Goal: Task Accomplishment & Management: Manage account settings

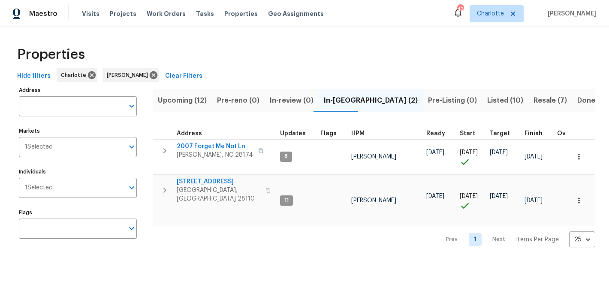
click at [185, 94] on span "Upcoming (12)" at bounding box center [182, 100] width 49 height 12
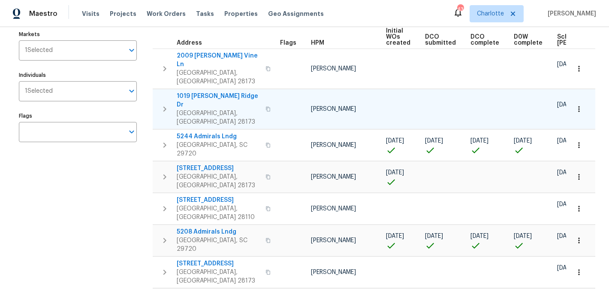
scroll to position [115, 0]
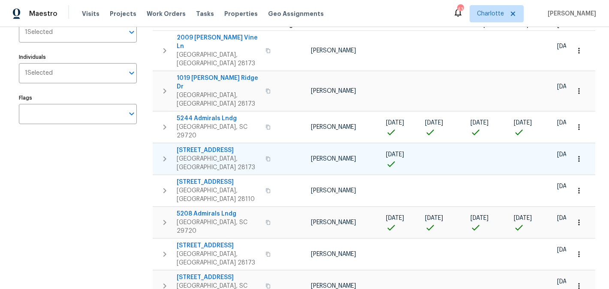
click at [221, 146] on span "[STREET_ADDRESS]" at bounding box center [219, 150] width 84 height 9
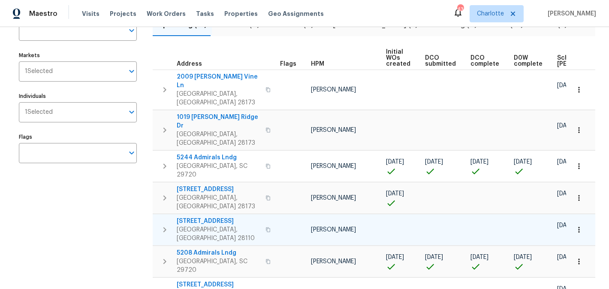
scroll to position [69, 0]
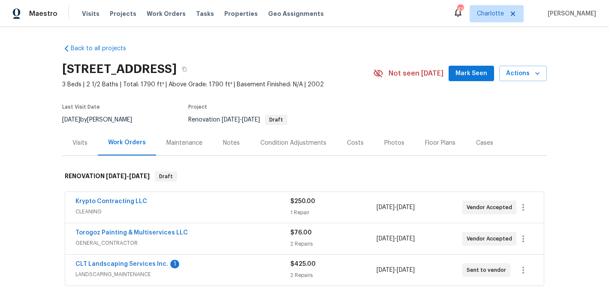
click at [477, 72] on span "Mark Seen" at bounding box center [471, 73] width 32 height 11
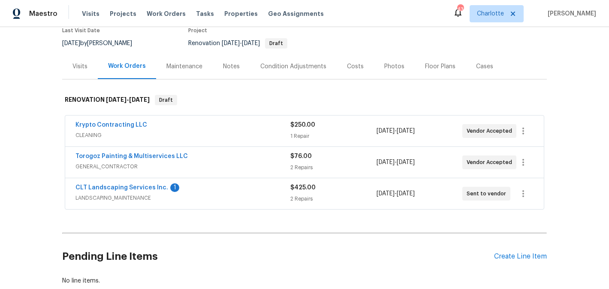
scroll to position [93, 0]
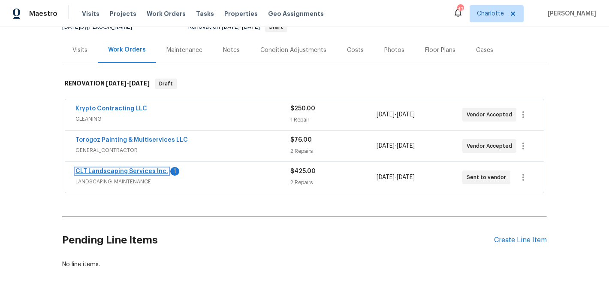
click at [124, 171] on link "CLT Landscaping Services Inc." at bounding box center [121, 171] width 93 height 6
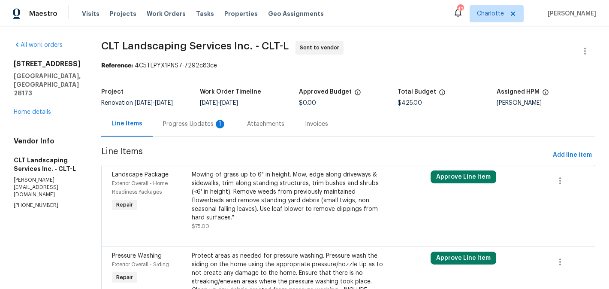
click at [187, 127] on div "Progress Updates 1" at bounding box center [194, 124] width 63 height 9
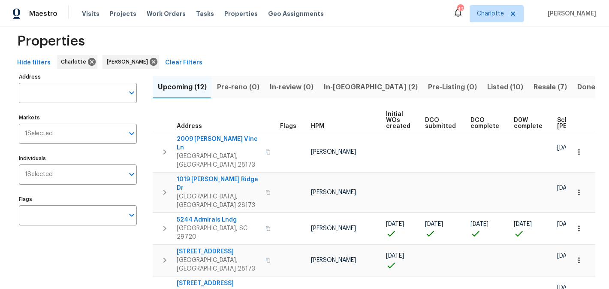
scroll to position [11, 0]
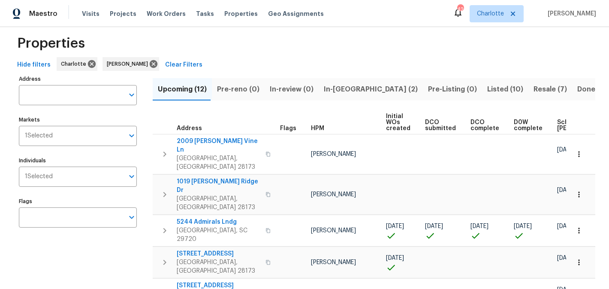
click at [344, 89] on span "In-[GEOGRAPHIC_DATA] (2)" at bounding box center [371, 89] width 94 height 12
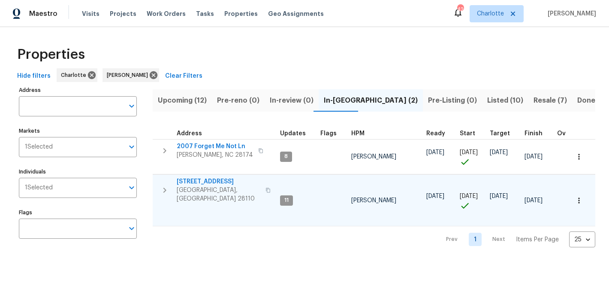
click at [204, 183] on span "[STREET_ADDRESS]" at bounding box center [219, 181] width 84 height 9
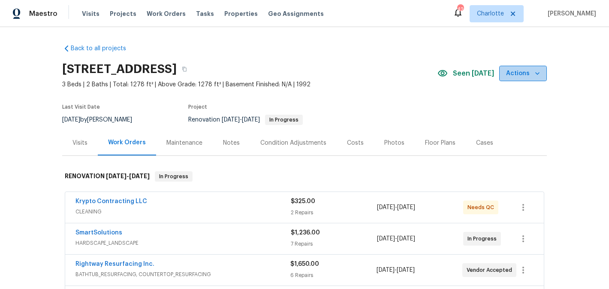
click at [534, 73] on icon "button" at bounding box center [537, 73] width 9 height 9
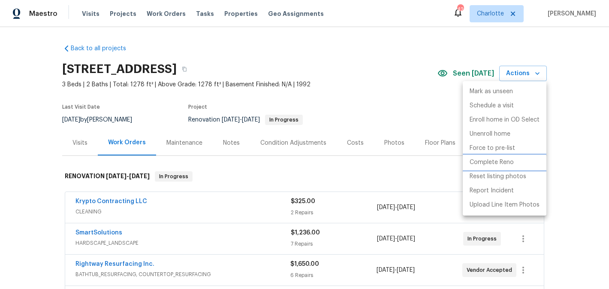
click at [503, 162] on p "Complete Reno" at bounding box center [492, 162] width 44 height 9
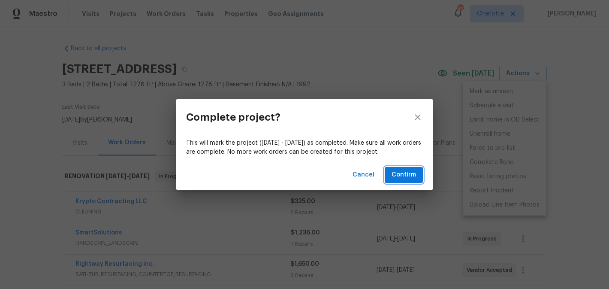
click at [402, 173] on span "Confirm" at bounding box center [404, 174] width 24 height 11
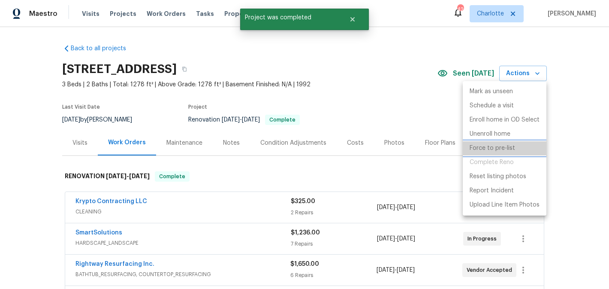
click at [501, 152] on p "Force to pre-list" at bounding box center [492, 148] width 45 height 9
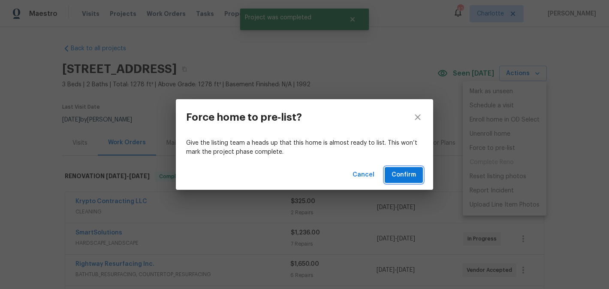
click at [408, 175] on span "Confirm" at bounding box center [404, 174] width 24 height 11
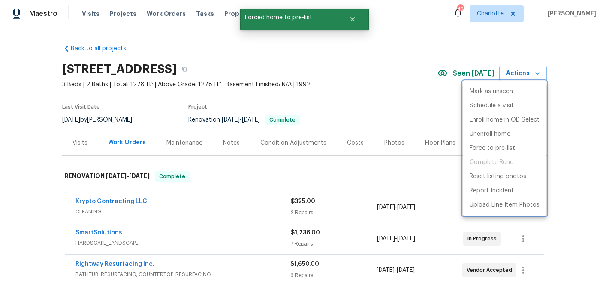
click at [87, 15] on div at bounding box center [304, 144] width 609 height 289
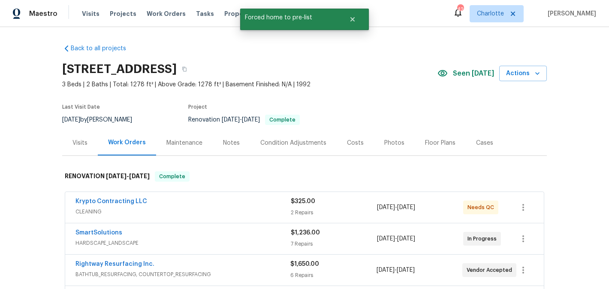
click at [87, 15] on span "Visits" at bounding box center [91, 13] width 18 height 9
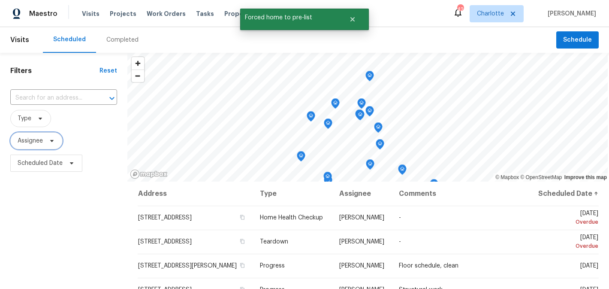
click at [36, 142] on span "Assignee" at bounding box center [30, 140] width 25 height 9
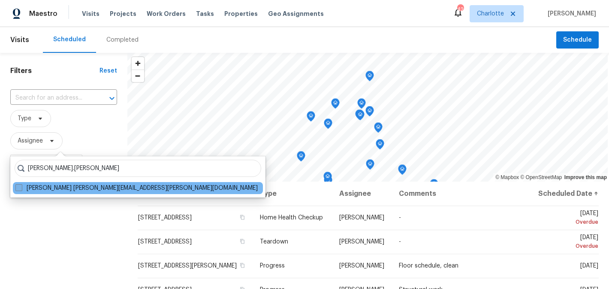
type input "matthew.barnhart"
click at [108, 188] on label "Matthew Barnhart matthew.barnhart@opendoor.com" at bounding box center [136, 188] width 242 height 9
click at [21, 188] on input "Matthew Barnhart matthew.barnhart@opendoor.com" at bounding box center [18, 187] width 6 height 6
checkbox input "true"
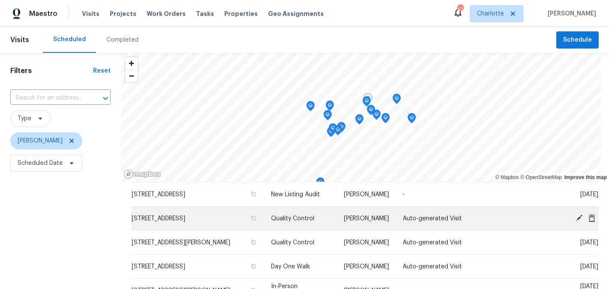
scroll to position [32, 0]
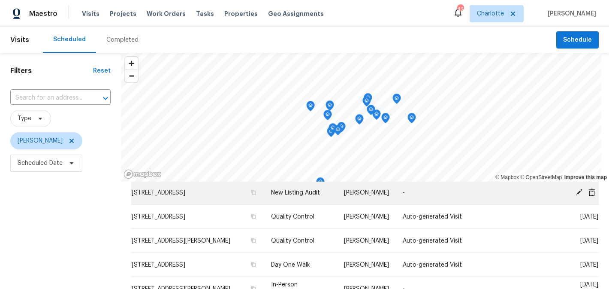
click at [577, 193] on icon at bounding box center [579, 191] width 7 height 7
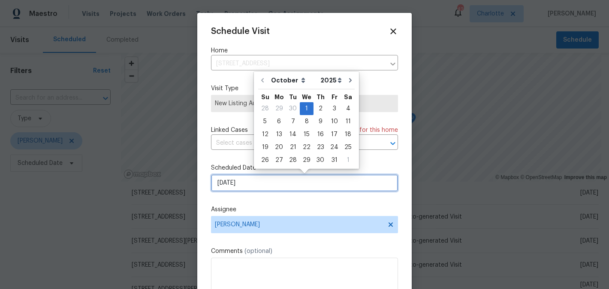
click at [292, 188] on input "10/1/2025" at bounding box center [304, 182] width 187 height 17
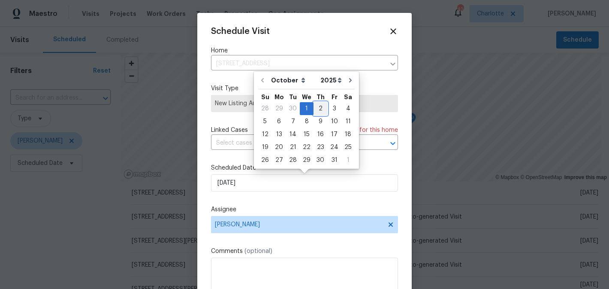
click at [323, 110] on div "2" at bounding box center [321, 108] width 14 height 12
type input "[DATE]"
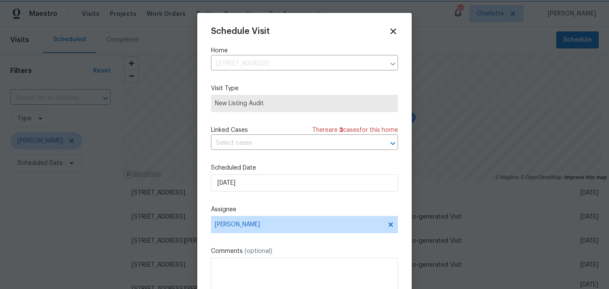
scroll to position [15, 0]
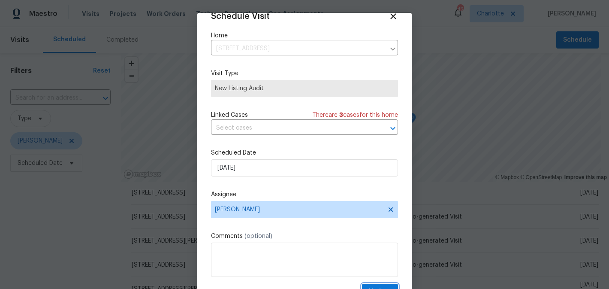
click at [373, 286] on button "Update" at bounding box center [380, 291] width 36 height 16
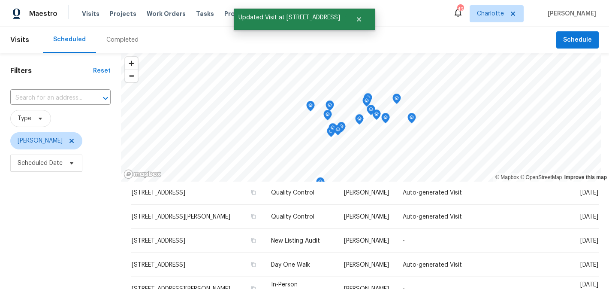
scroll to position [8, 0]
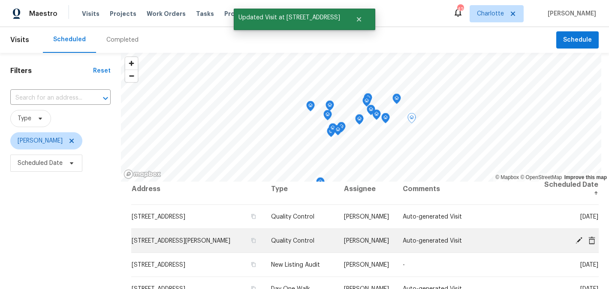
click at [577, 238] on icon at bounding box center [579, 240] width 8 height 8
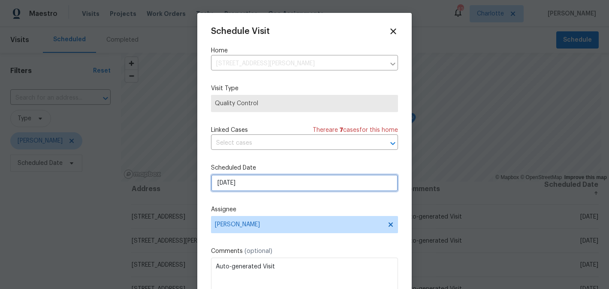
click at [280, 183] on input "[DATE]" at bounding box center [304, 182] width 187 height 17
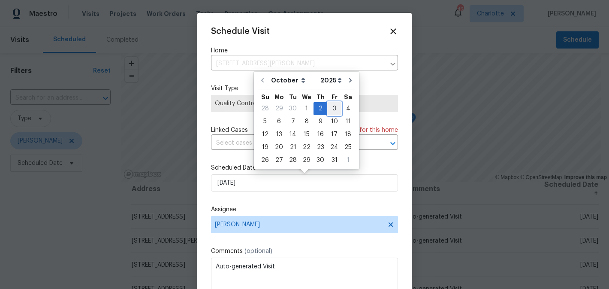
click at [330, 108] on div "3" at bounding box center [334, 108] width 14 height 12
type input "10/3/2025"
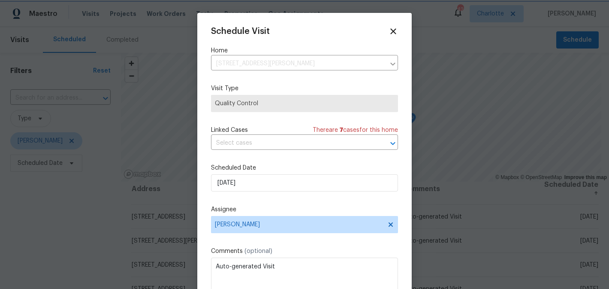
scroll to position [15, 0]
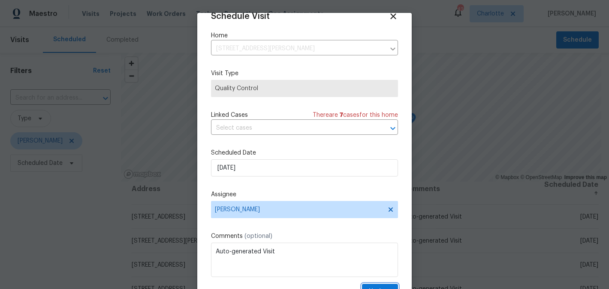
click at [374, 284] on button "Update" at bounding box center [380, 291] width 36 height 16
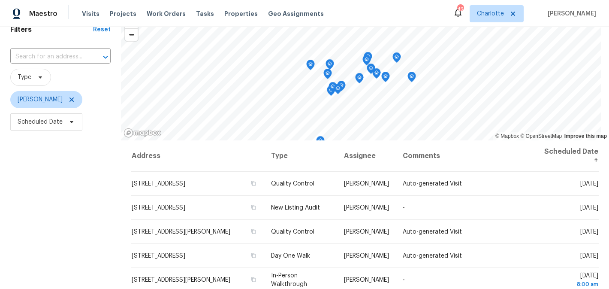
scroll to position [0, 0]
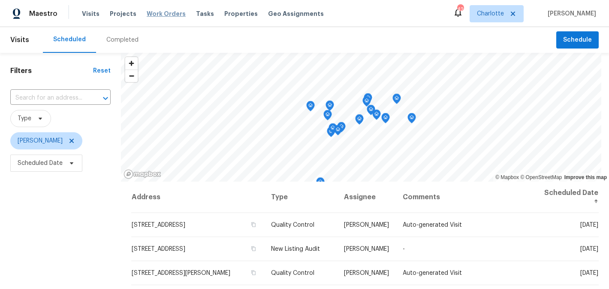
click at [158, 15] on span "Work Orders" at bounding box center [166, 13] width 39 height 9
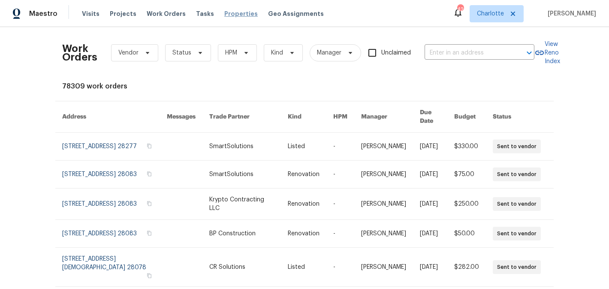
click at [229, 12] on span "Properties" at bounding box center [240, 13] width 33 height 9
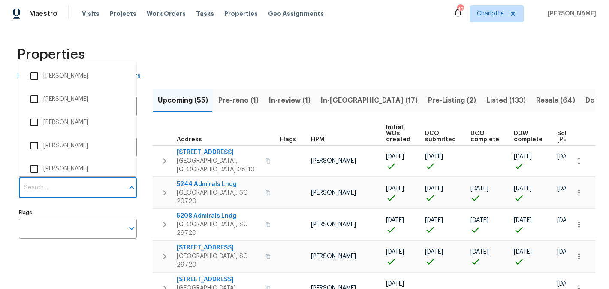
click at [82, 186] on input "Individuals" at bounding box center [71, 188] width 105 height 20
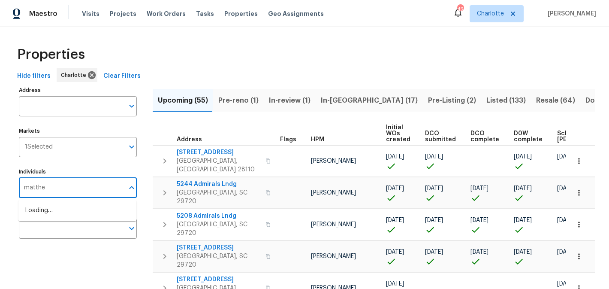
type input "matthew"
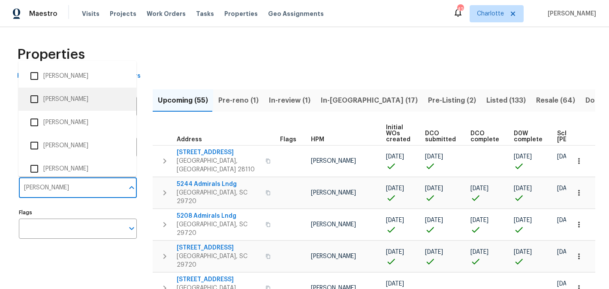
click at [77, 105] on li "[PERSON_NAME]" at bounding box center [77, 99] width 104 height 18
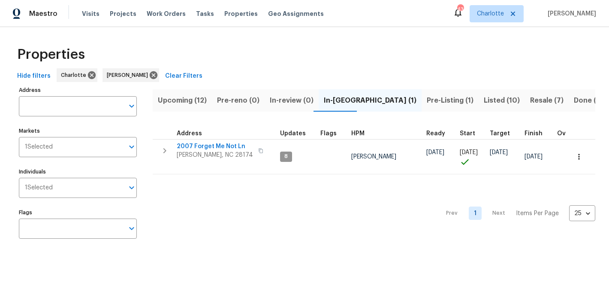
click at [427, 99] on span "Pre-Listing (1)" at bounding box center [450, 100] width 47 height 12
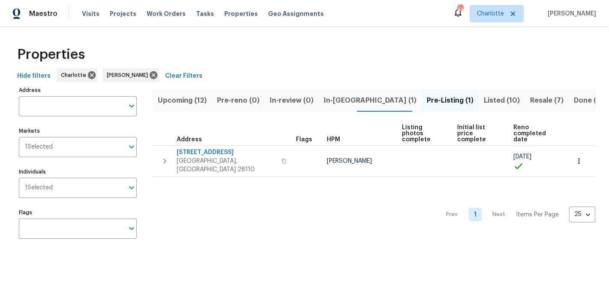
click at [337, 99] on span "In-[GEOGRAPHIC_DATA] (1)" at bounding box center [370, 100] width 93 height 12
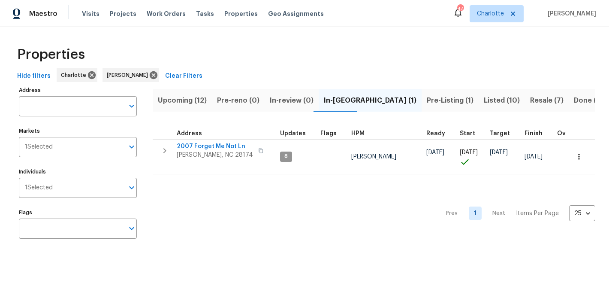
click at [427, 100] on span "Pre-Listing (1)" at bounding box center [450, 100] width 47 height 12
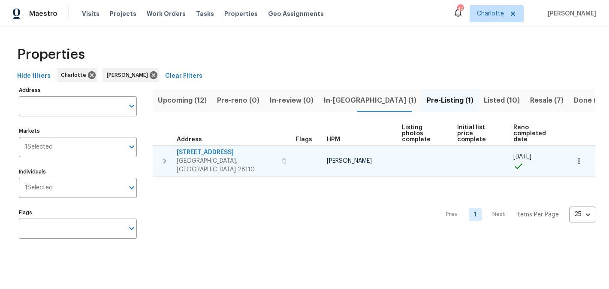
click at [211, 148] on span "[STREET_ADDRESS]" at bounding box center [226, 152] width 99 height 9
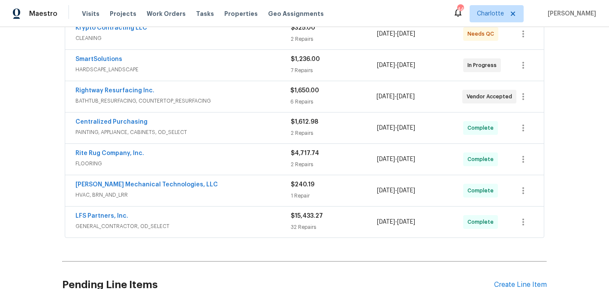
scroll to position [176, 0]
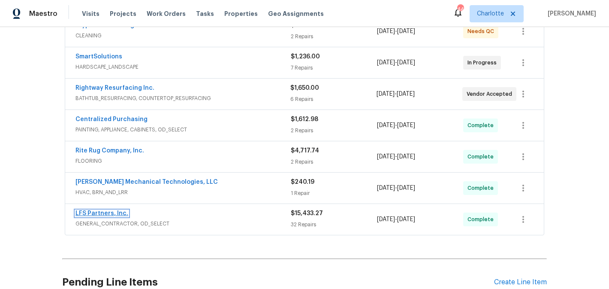
click at [94, 211] on link "LFS Partners, Inc." at bounding box center [101, 213] width 53 height 6
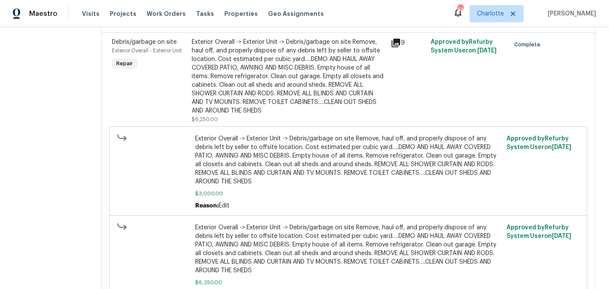
scroll to position [2154, 0]
